Goal: Task Accomplishment & Management: Manage account settings

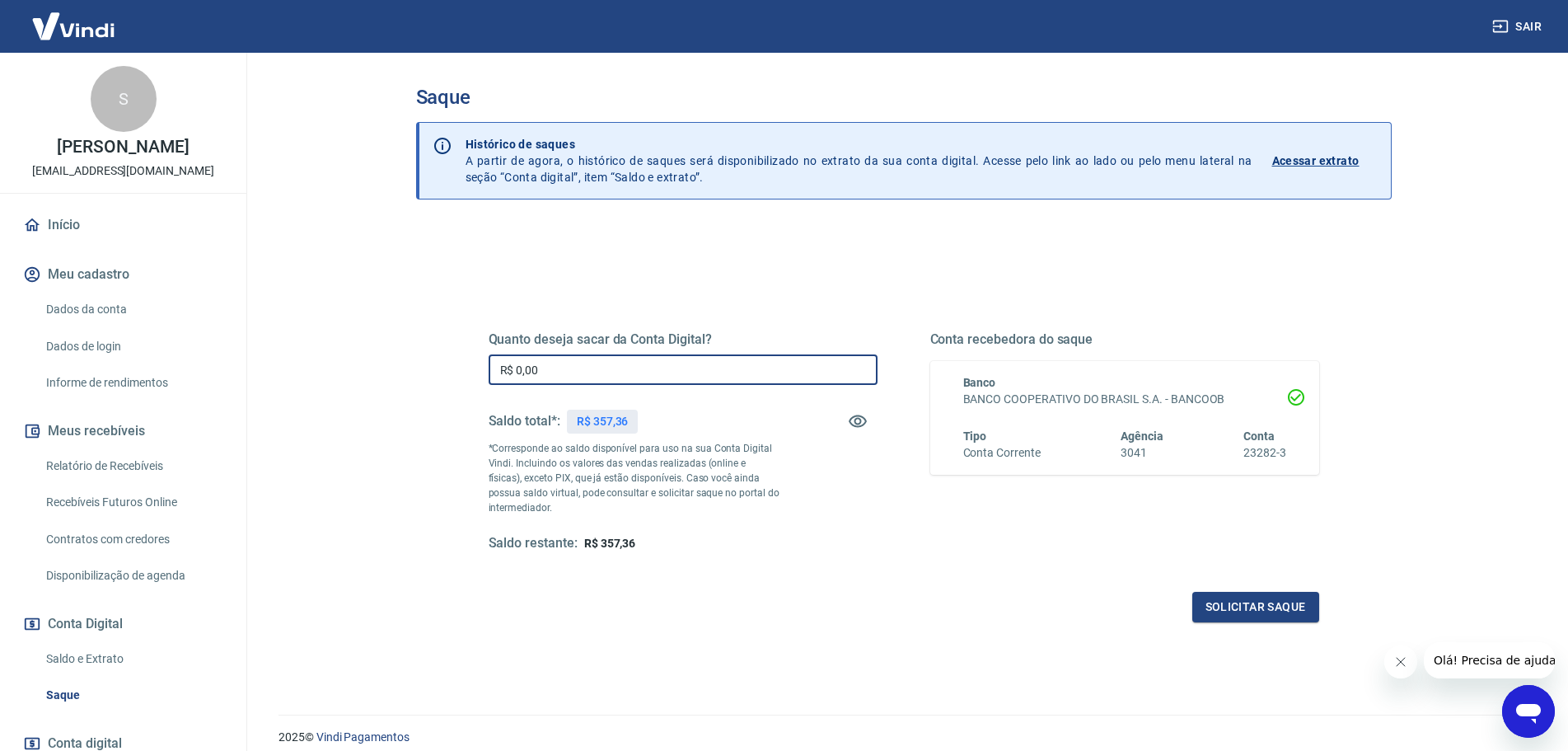
click at [570, 368] on input "R$ 0,00" at bounding box center [683, 370] width 389 height 31
type input "R$ 357,36"
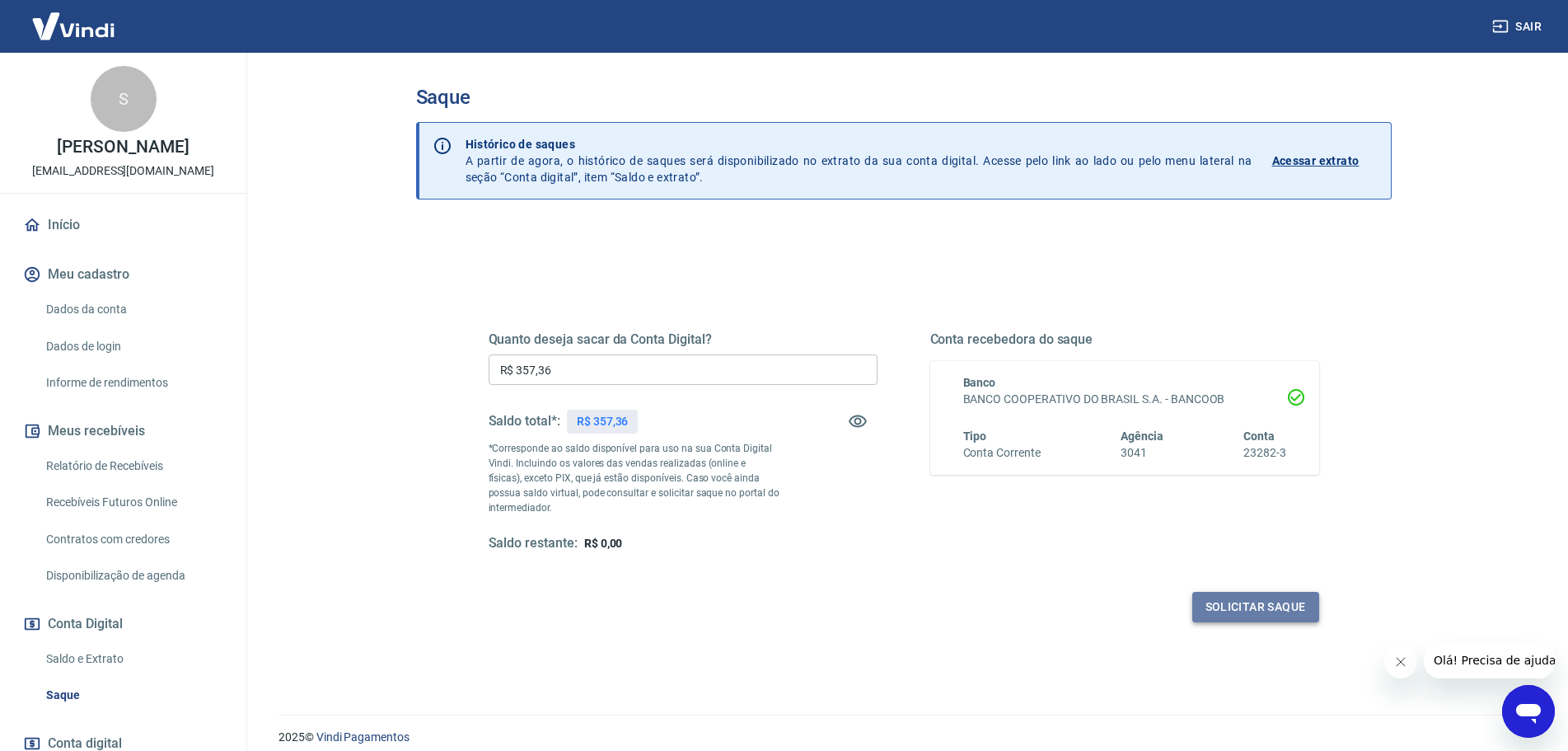
click at [1263, 606] on button "Solicitar saque" at bounding box center [1256, 607] width 127 height 31
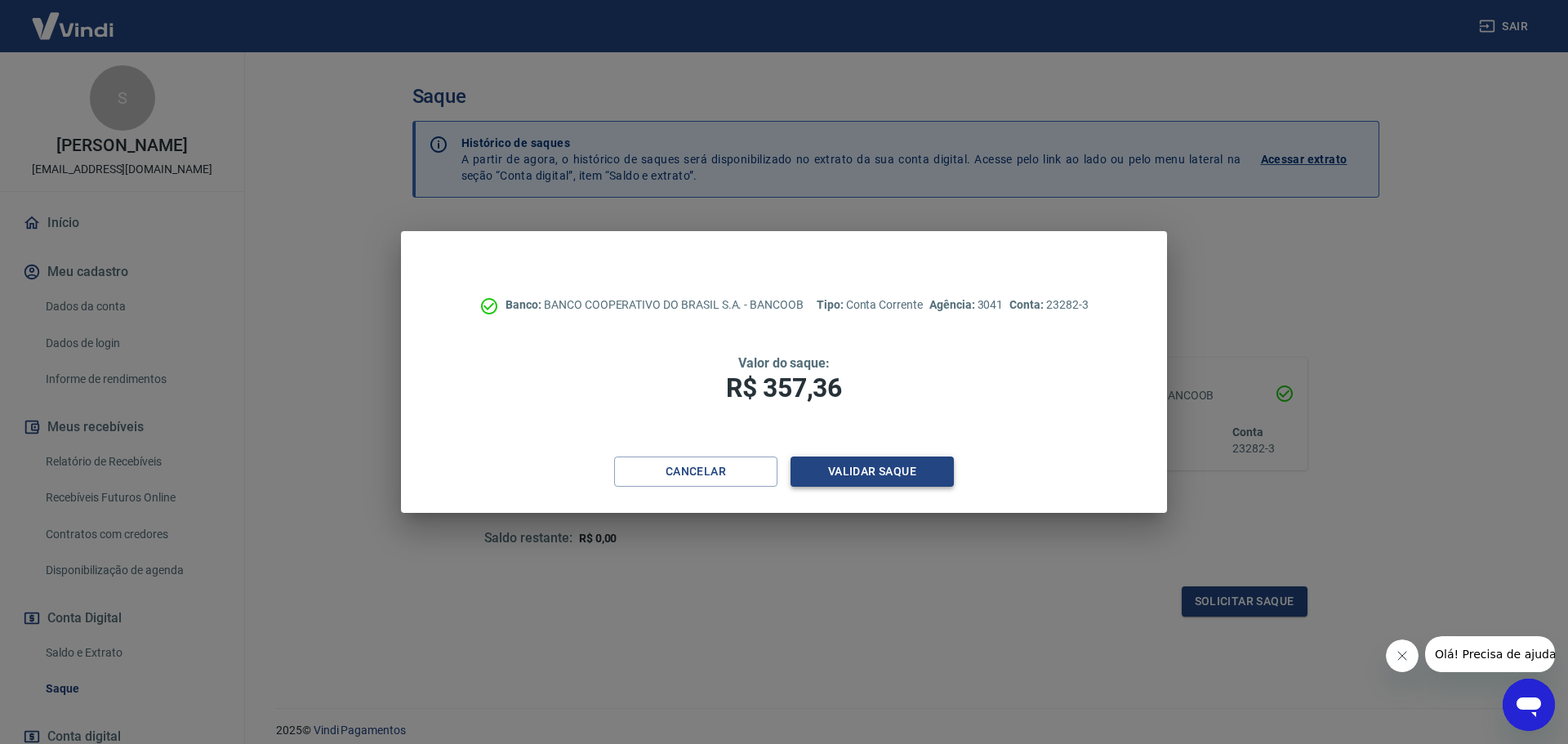
click at [865, 472] on button "Validar saque" at bounding box center [872, 471] width 163 height 31
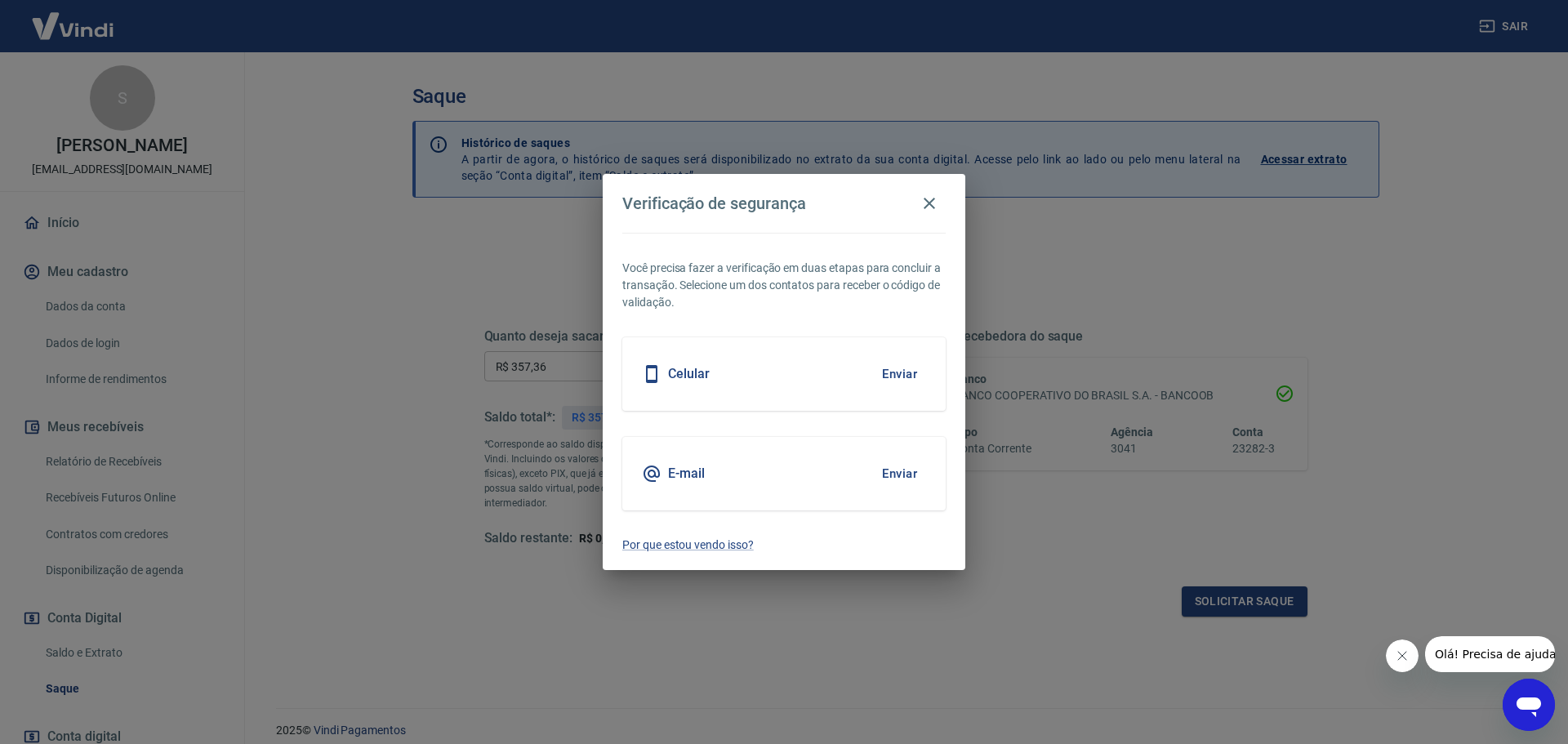
click at [890, 375] on button "Enviar" at bounding box center [900, 374] width 53 height 34
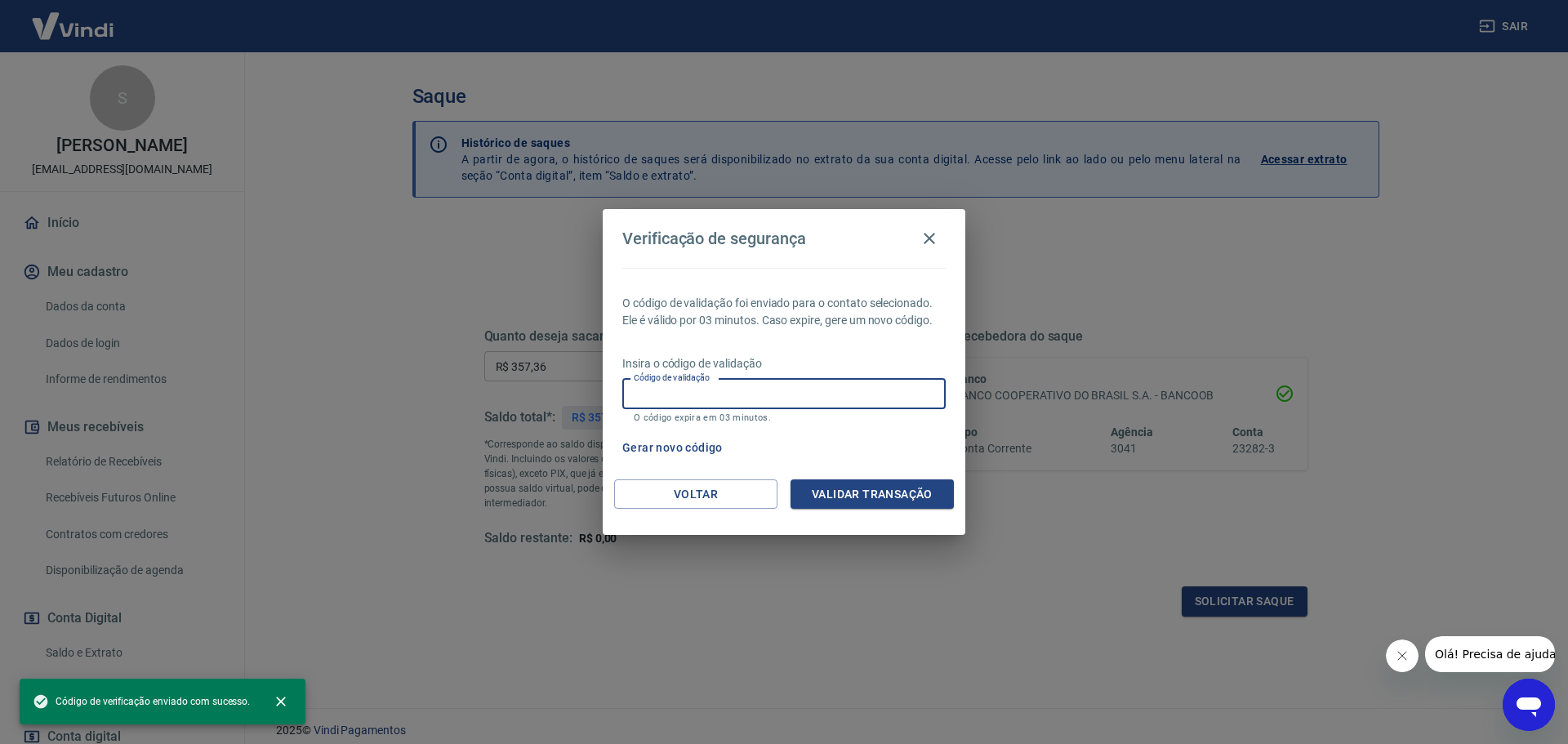
click at [806, 401] on input "Código de validação" at bounding box center [784, 394] width 324 height 31
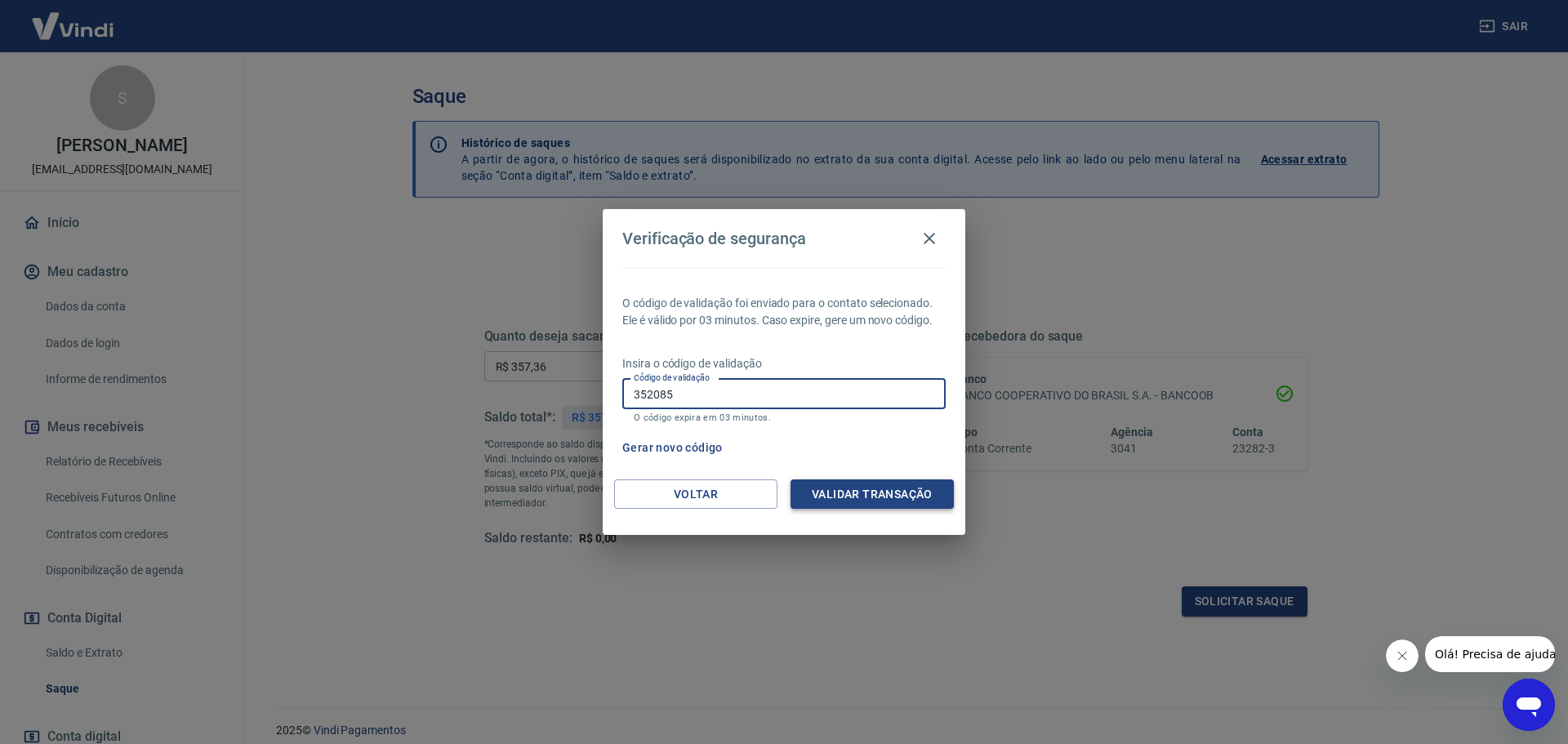
type input "352085"
click at [919, 496] on button "Validar transação" at bounding box center [872, 494] width 163 height 31
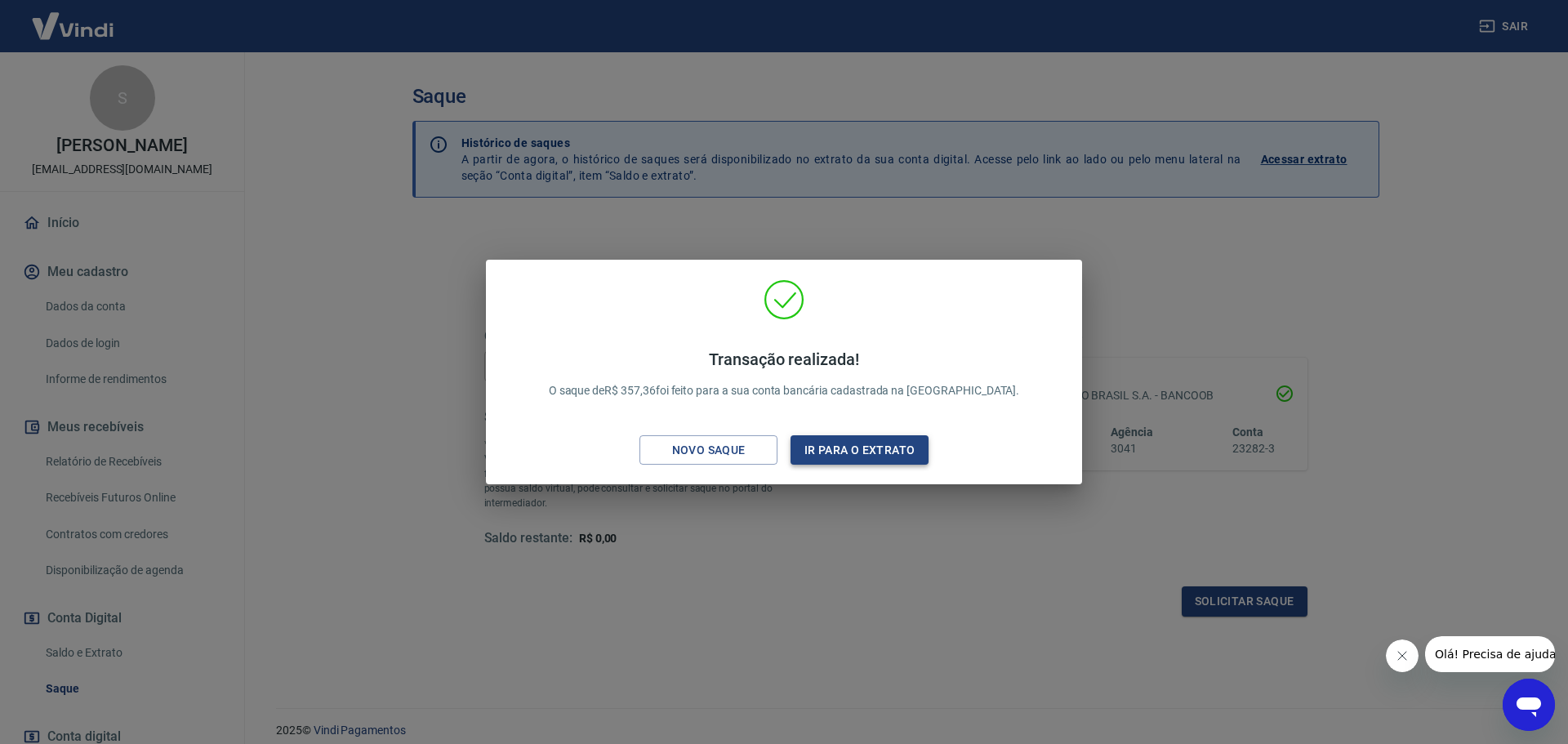
click at [907, 451] on button "Ir para o extrato" at bounding box center [859, 450] width 138 height 31
